Goal: Task Accomplishment & Management: Use online tool/utility

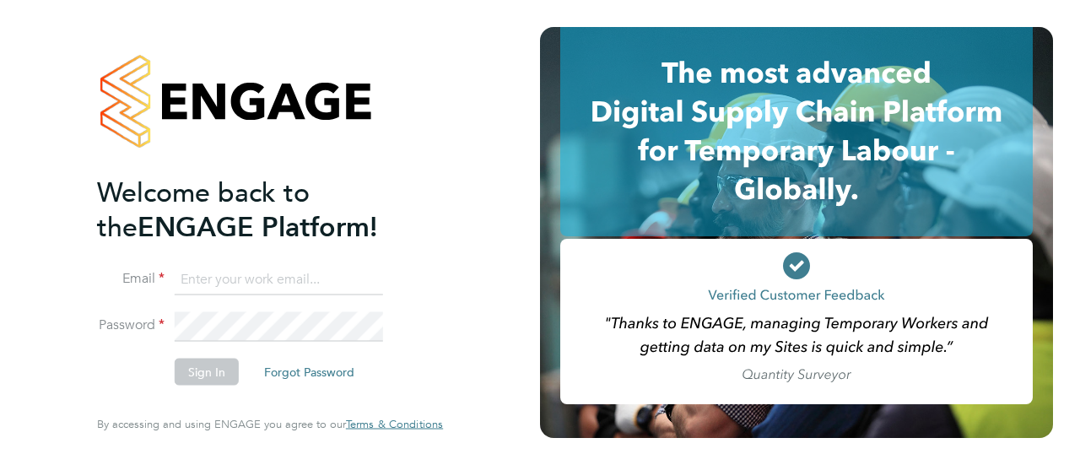
type input "[PERSON_NAME][EMAIL_ADDRESS][PERSON_NAME][DOMAIN_NAME]"
click at [219, 372] on button "Sign In" at bounding box center [207, 372] width 64 height 27
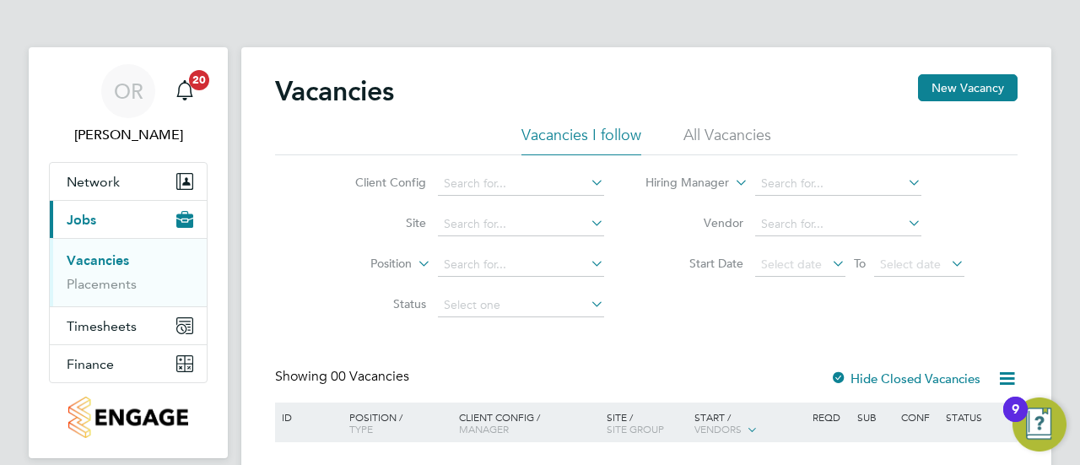
drag, startPoint x: 361, startPoint y: 187, endPoint x: 429, endPoint y: 317, distance: 146.5
click at [429, 317] on ul "Client Config Site Position Status" at bounding box center [466, 245] width 317 height 162
click at [79, 178] on span "Network" at bounding box center [93, 182] width 53 height 16
